Goal: Task Accomplishment & Management: Use online tool/utility

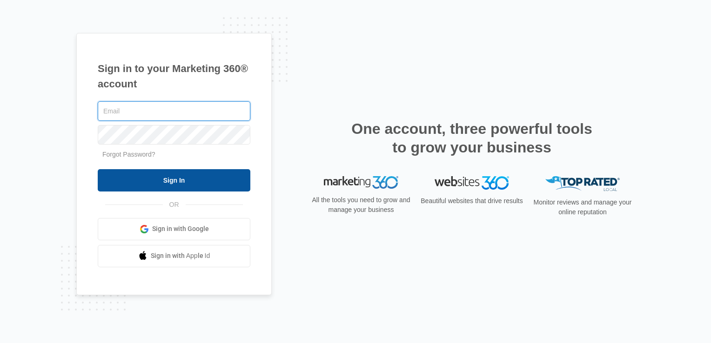
type input "[EMAIL_ADDRESS][DOMAIN_NAME]"
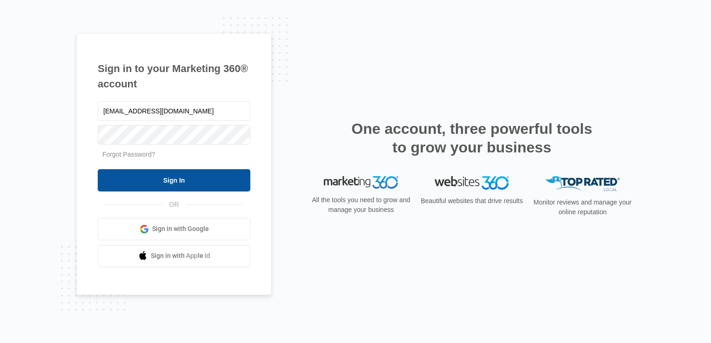
click at [180, 187] on input "Sign In" at bounding box center [174, 180] width 153 height 22
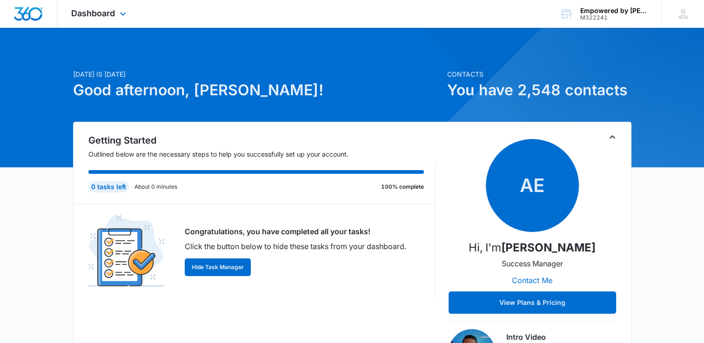
click at [24, 9] on img "Dashboard" at bounding box center [28, 14] width 30 height 14
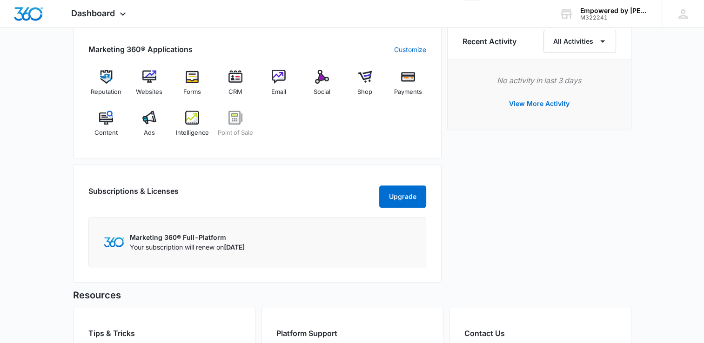
scroll to position [266, 0]
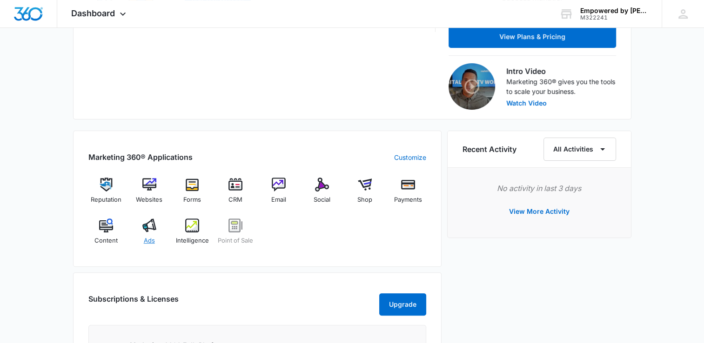
click at [158, 228] on div "Ads" at bounding box center [149, 235] width 36 height 33
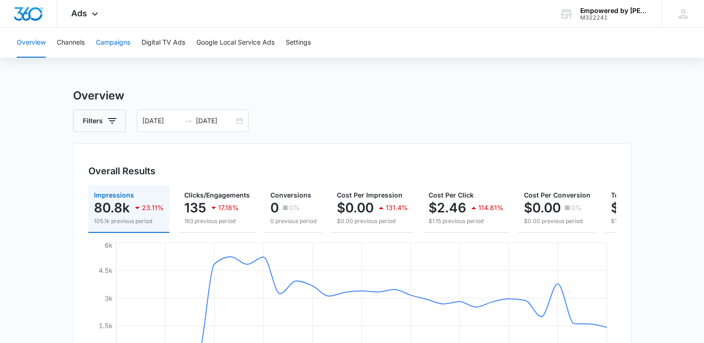
click at [115, 41] on button "Campaigns" at bounding box center [113, 43] width 34 height 30
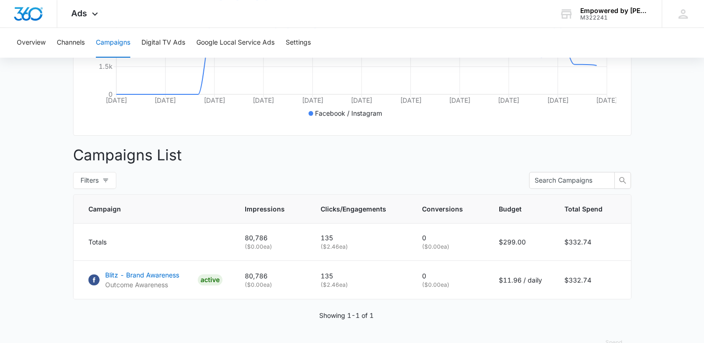
scroll to position [287, 0]
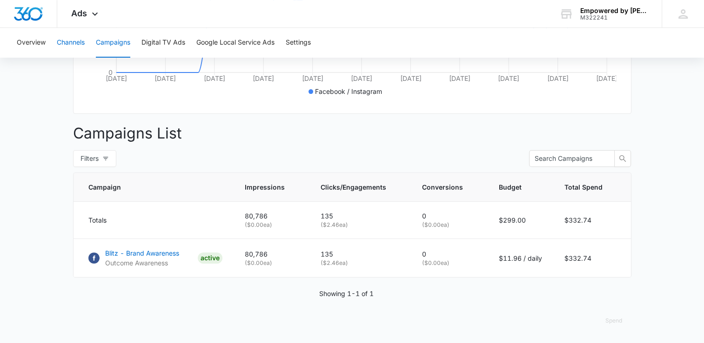
click at [84, 47] on button "Channels" at bounding box center [71, 43] width 28 height 30
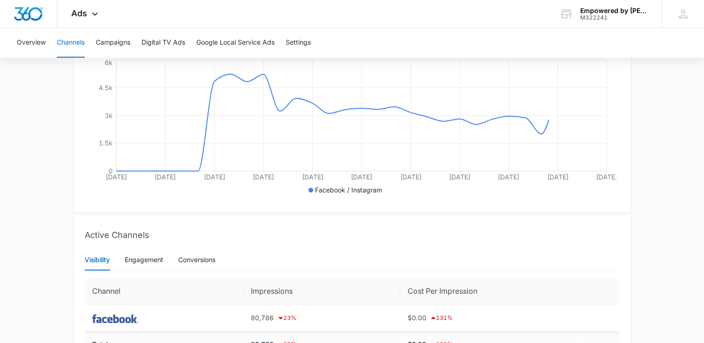
scroll to position [248, 0]
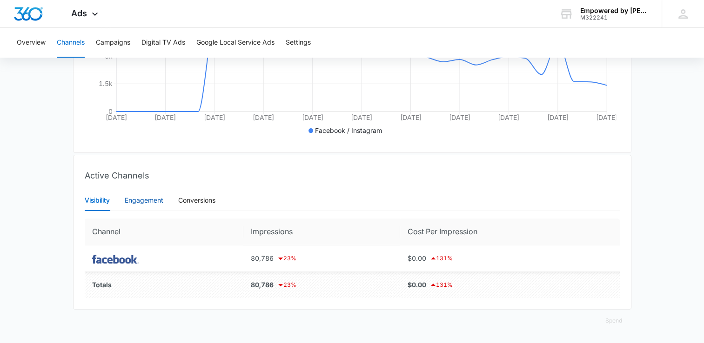
click at [143, 199] on div "Engagement" at bounding box center [144, 200] width 39 height 10
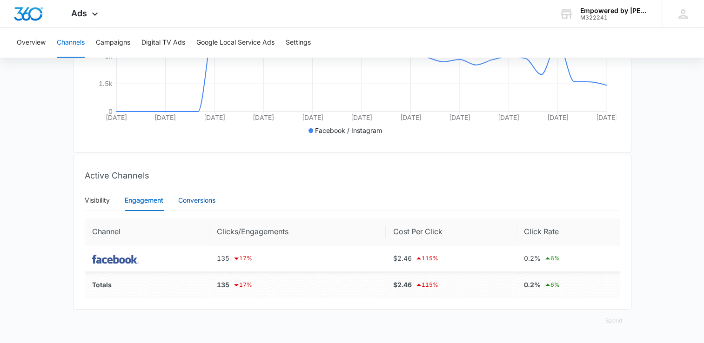
click at [192, 200] on div "Conversions" at bounding box center [196, 200] width 37 height 10
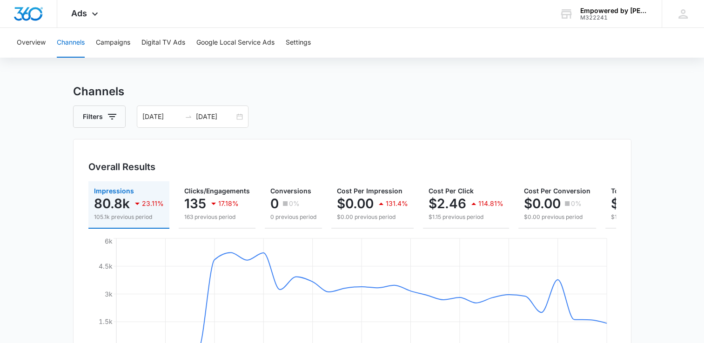
scroll to position [0, 0]
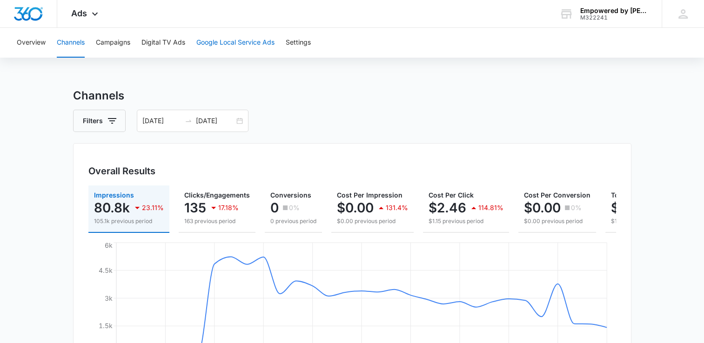
click at [239, 47] on button "Google Local Service Ads" at bounding box center [235, 43] width 78 height 30
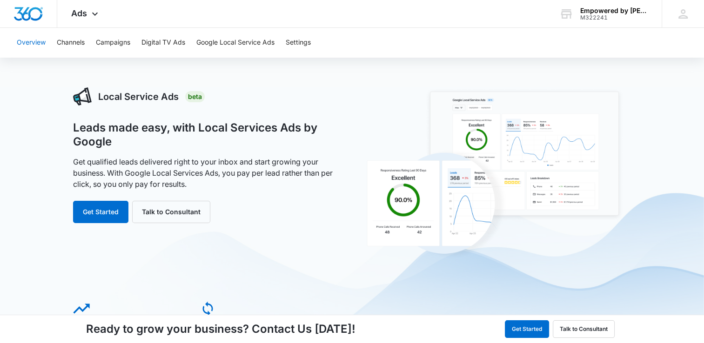
click at [32, 44] on button "Overview" at bounding box center [31, 43] width 29 height 30
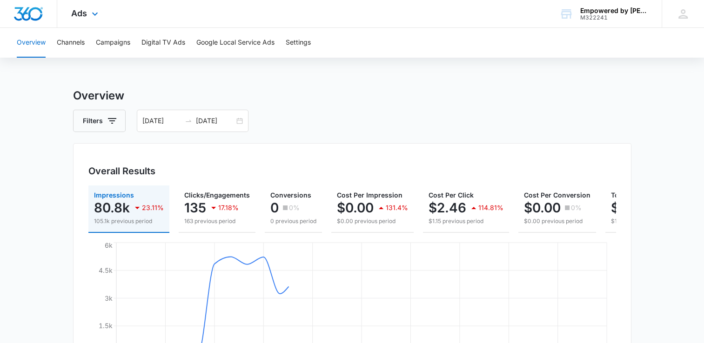
click at [87, 15] on div "Ads Apps Reputation Websites Forms CRM Email Social Shop Payments POS Content A…" at bounding box center [85, 13] width 57 height 27
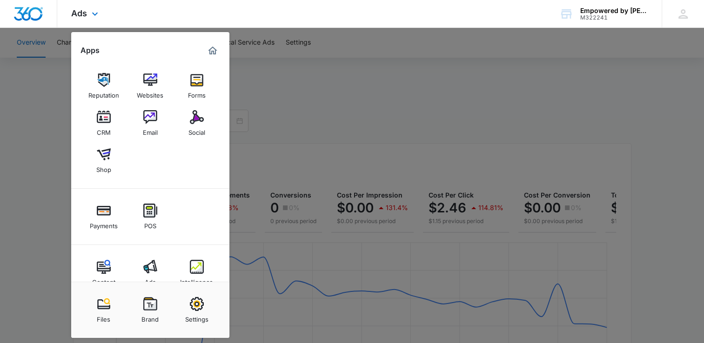
scroll to position [19, 0]
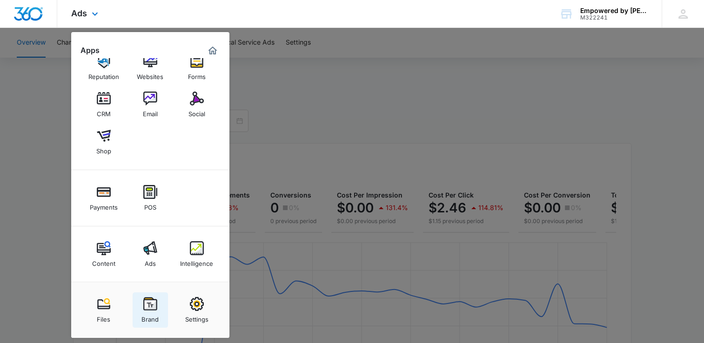
click at [149, 299] on img at bounding box center [150, 304] width 14 height 14
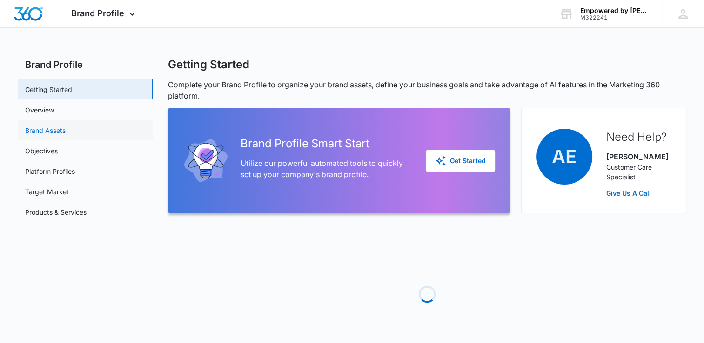
click at [66, 132] on link "Brand Assets" at bounding box center [45, 131] width 40 height 10
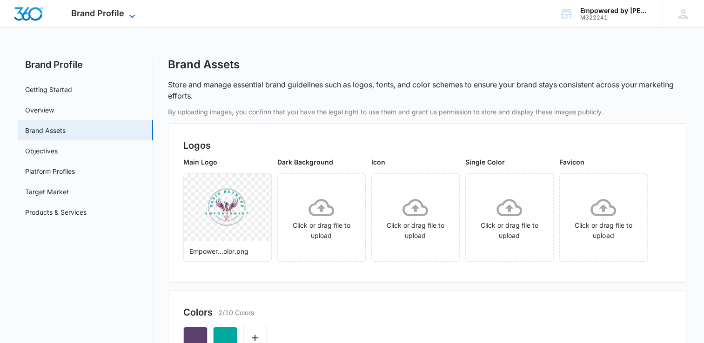
click at [91, 14] on span "Brand Profile" at bounding box center [97, 13] width 53 height 10
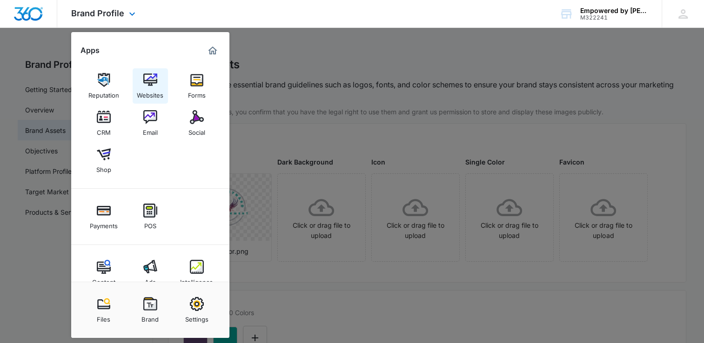
click at [155, 85] on img at bounding box center [150, 80] width 14 height 14
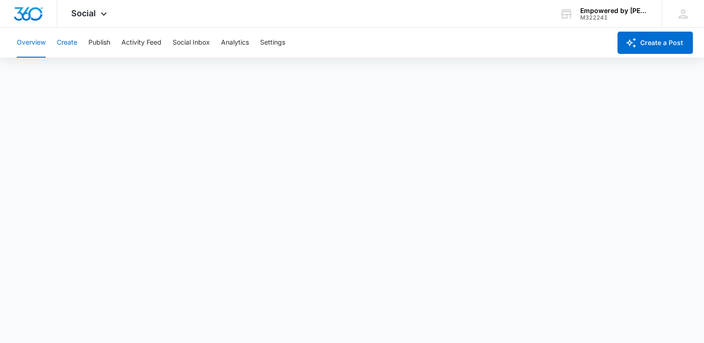
click at [73, 44] on button "Create" at bounding box center [67, 43] width 20 height 30
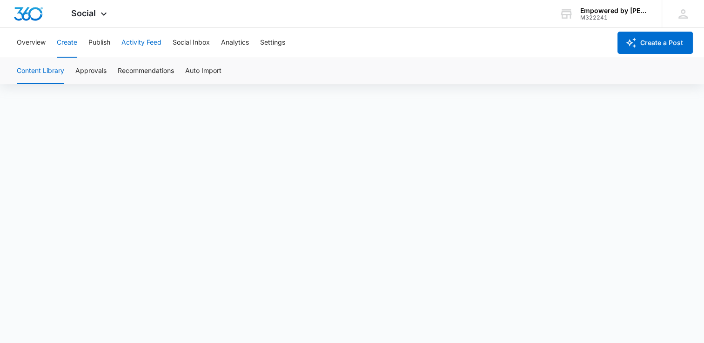
click at [135, 43] on button "Activity Feed" at bounding box center [141, 43] width 40 height 30
click at [70, 45] on button "Create" at bounding box center [67, 43] width 20 height 30
click at [105, 70] on button "Approvals" at bounding box center [90, 71] width 31 height 26
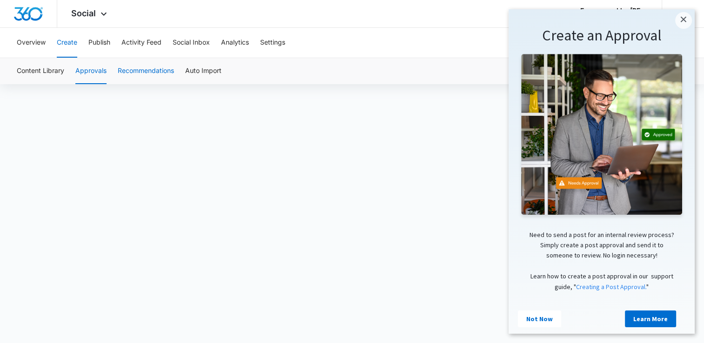
click at [163, 73] on button "Recommendations" at bounding box center [146, 71] width 56 height 26
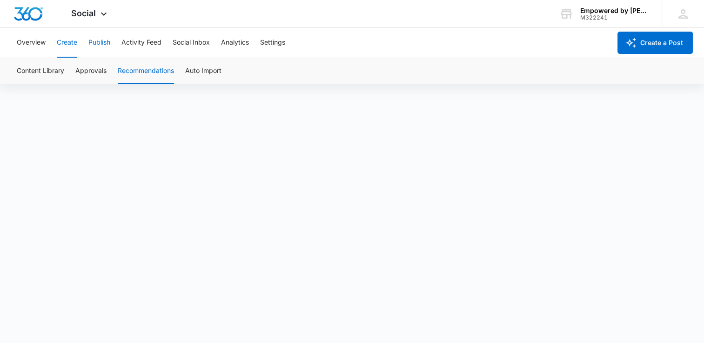
click at [101, 45] on button "Publish" at bounding box center [99, 43] width 22 height 30
